Goal: Task Accomplishment & Management: Use online tool/utility

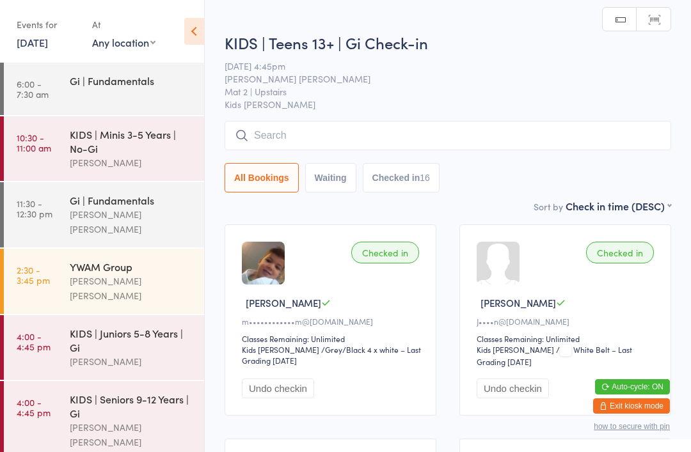
scroll to position [138, 0]
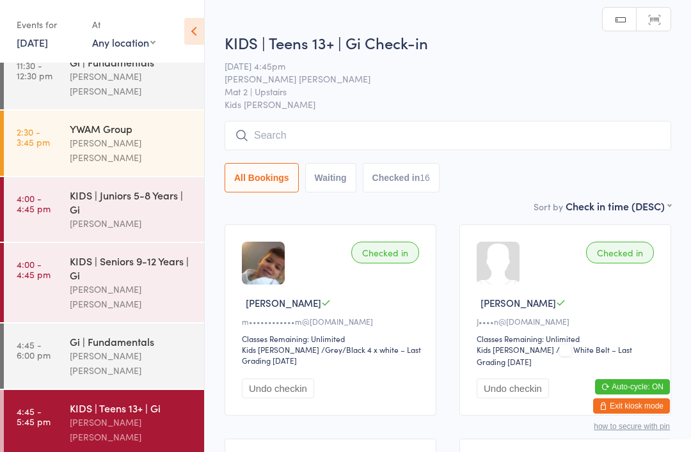
click at [275, 138] on input "search" at bounding box center [448, 135] width 447 height 29
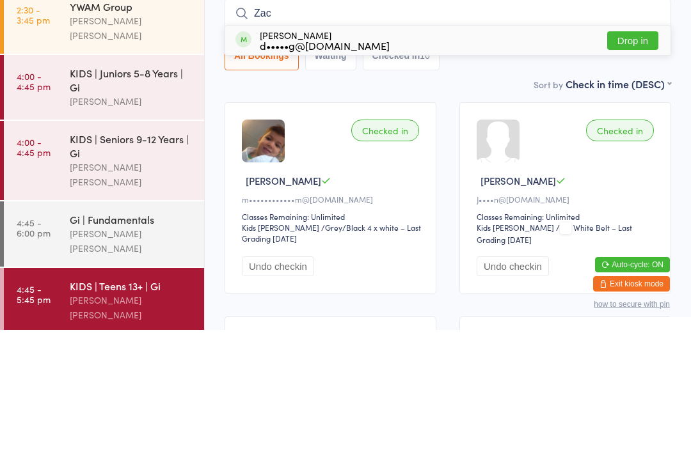
type input "Zac"
click at [613, 154] on button "Drop in" at bounding box center [632, 163] width 51 height 19
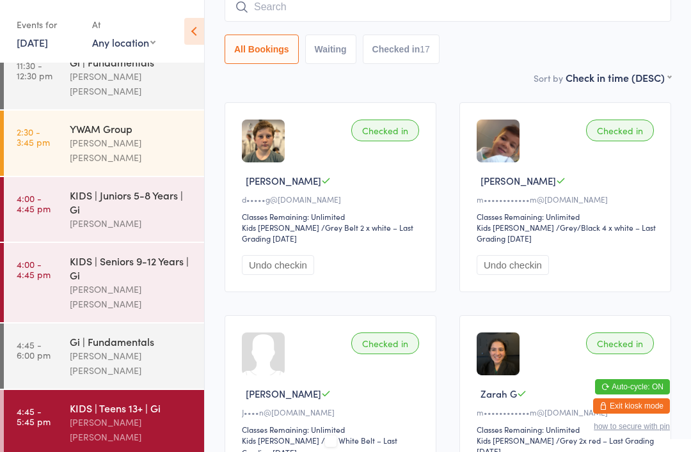
click at [510, 15] on input "search" at bounding box center [448, 6] width 447 height 29
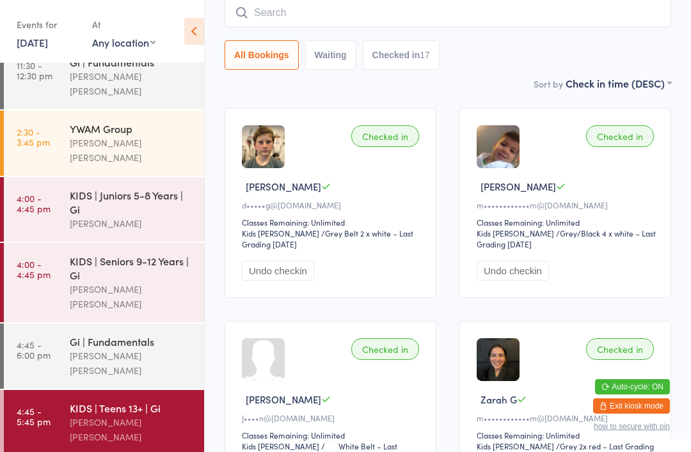
scroll to position [116, 0]
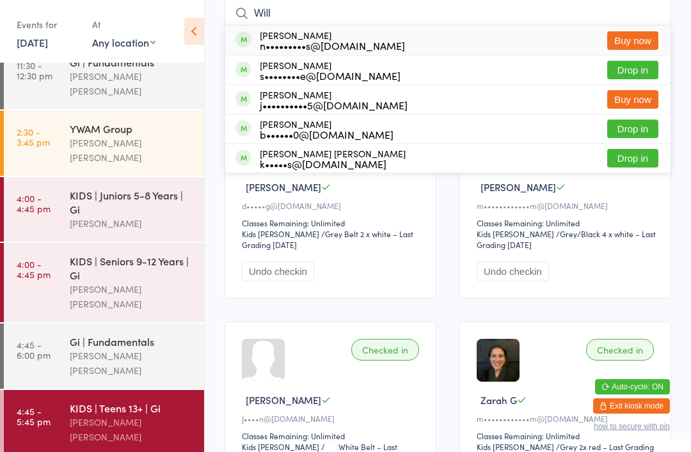
type input "Will"
click at [645, 131] on button "Drop in" at bounding box center [632, 129] width 51 height 19
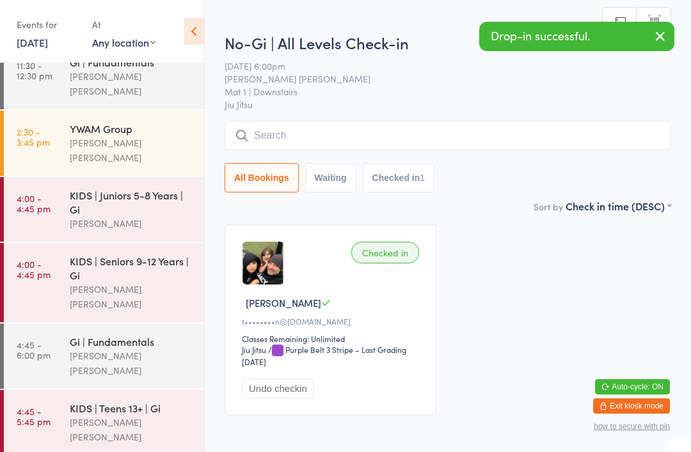
click at [430, 125] on input "search" at bounding box center [448, 135] width 447 height 29
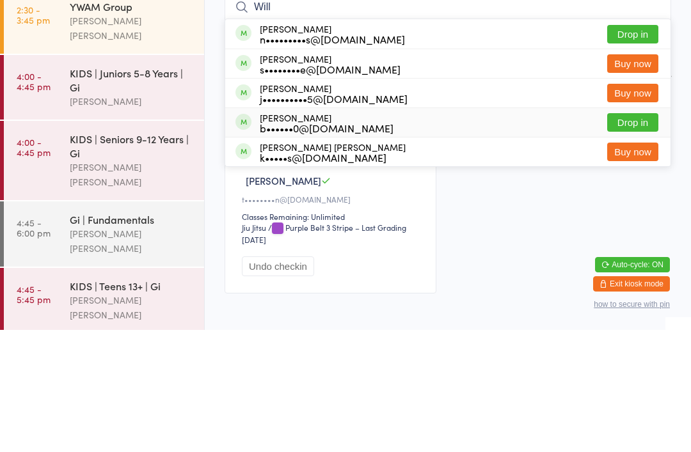
type input "Will"
click at [633, 235] on button "Drop in" at bounding box center [632, 244] width 51 height 19
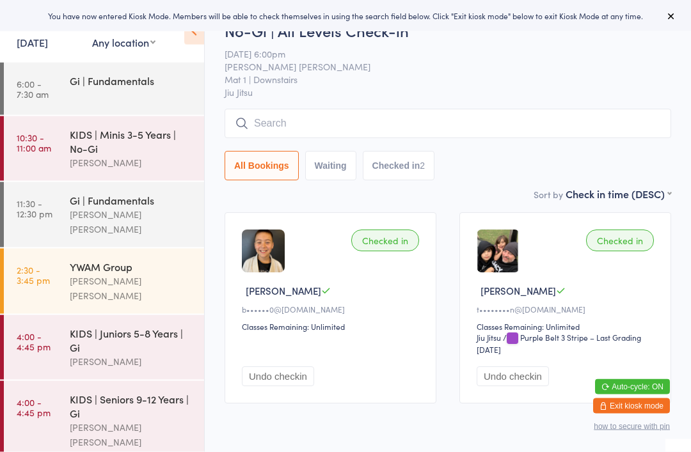
scroll to position [13, 0]
